Goal: Navigation & Orientation: Find specific page/section

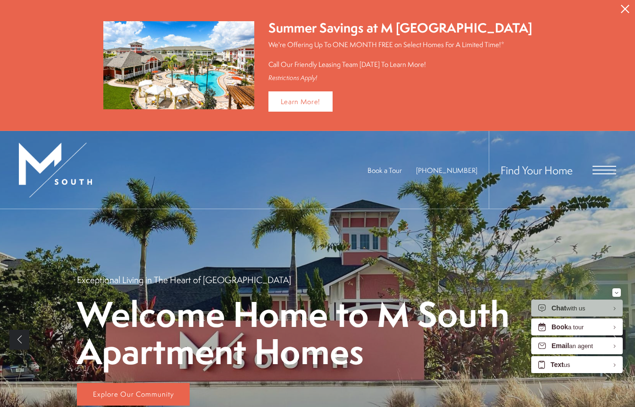
click at [620, 9] on button "Proceed To Website" at bounding box center [625, 9] width 20 height 18
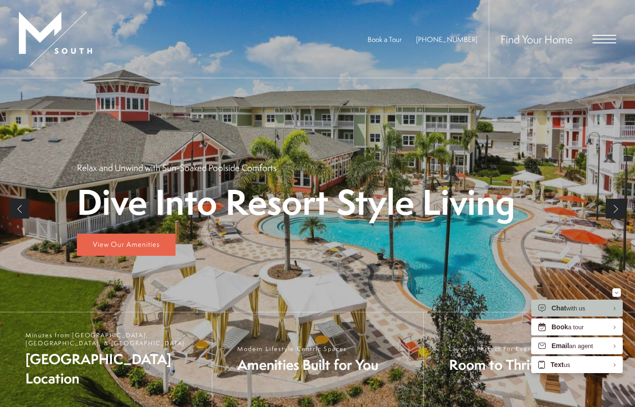
click at [598, 42] on span "Open Menu" at bounding box center [604, 39] width 24 height 8
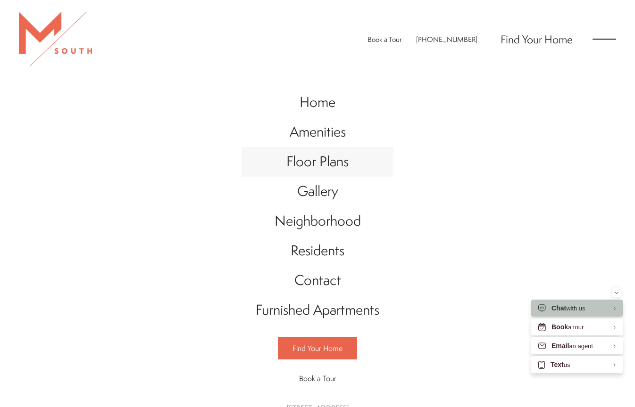
click at [337, 162] on span "Floor Plans" at bounding box center [317, 161] width 62 height 19
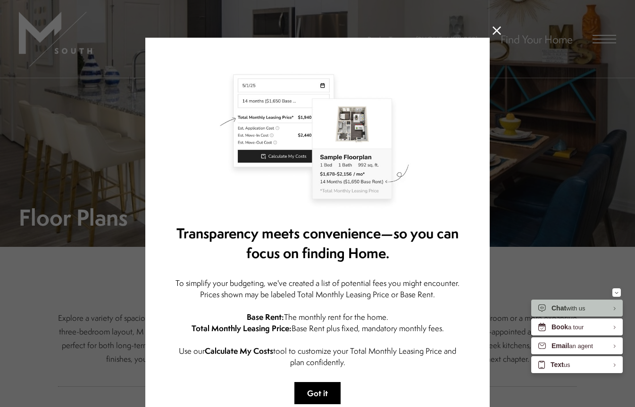
click at [325, 392] on button "Got it" at bounding box center [317, 393] width 46 height 22
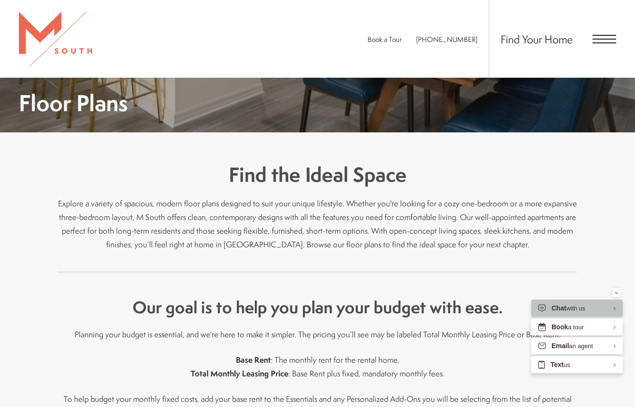
scroll to position [50, 0]
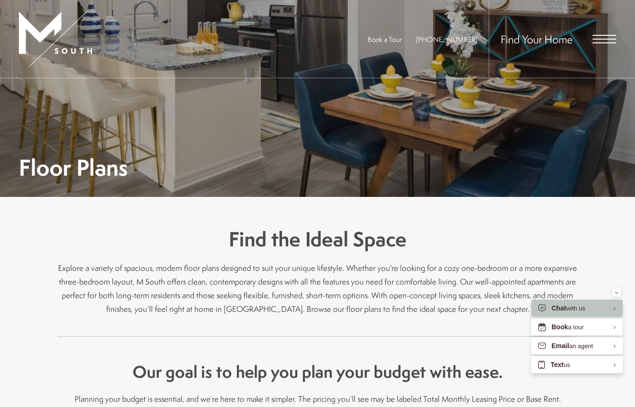
click at [608, 41] on span "Open Menu" at bounding box center [604, 39] width 24 height 8
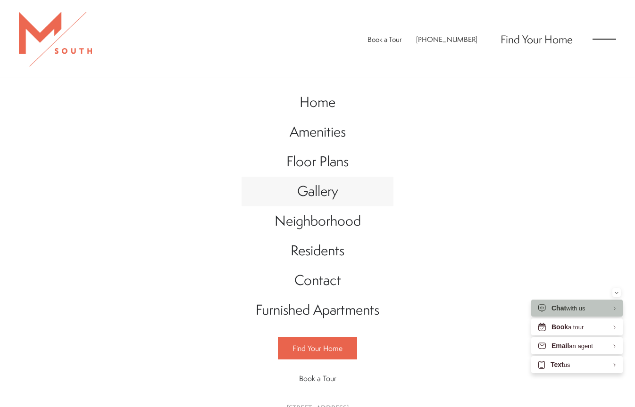
click at [321, 192] on span "Gallery" at bounding box center [317, 190] width 41 height 19
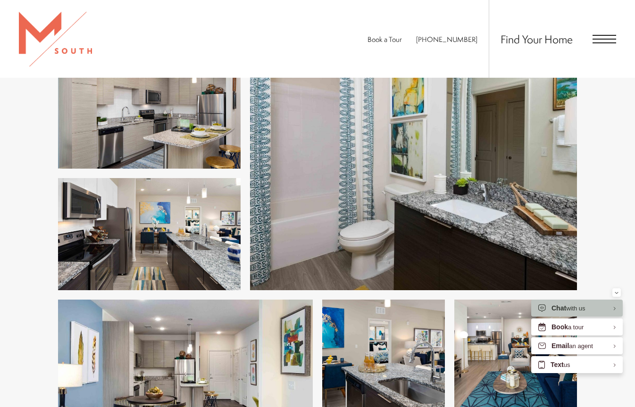
scroll to position [1317, 0]
